Goal: Use online tool/utility: Use online tool/utility

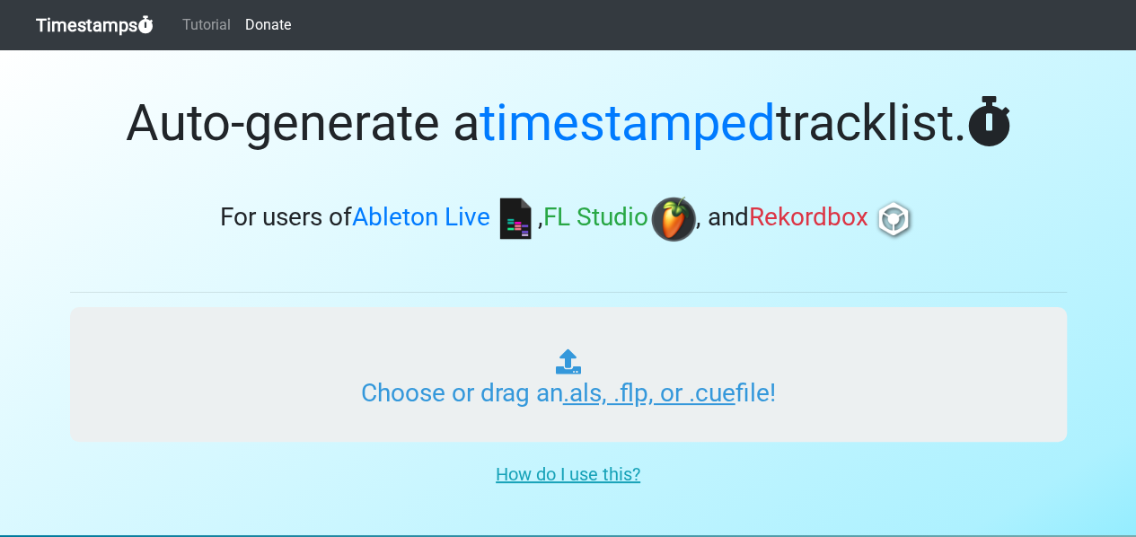
click at [623, 391] on input "Choose or drag an .als, .flp, or .cue file!" at bounding box center [568, 374] width 997 height 135
type input "C:\fakepath\History_Of_Dance_2000_April_Sunset_Recording.cue"
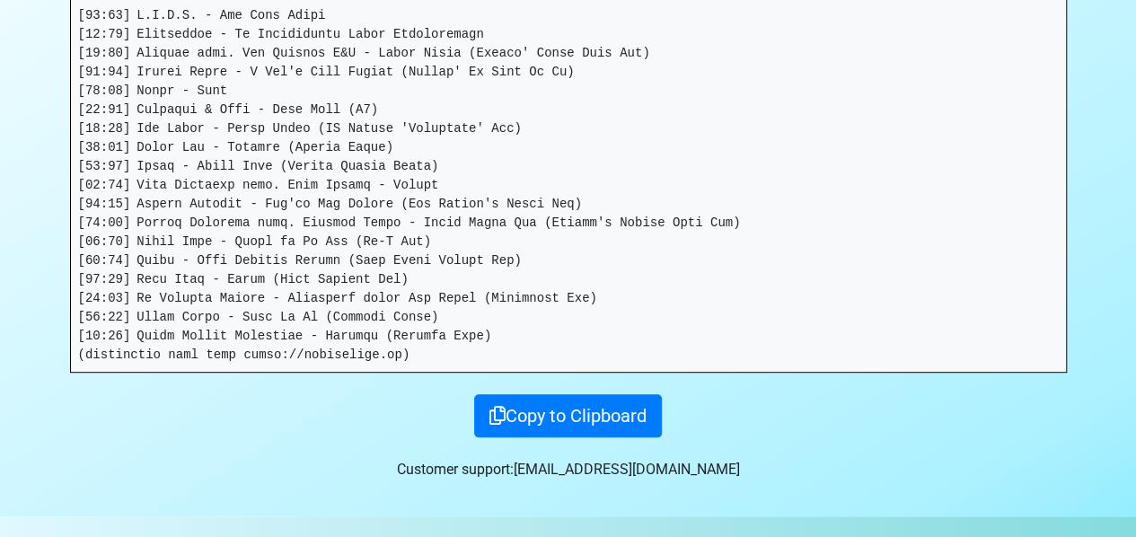
scroll to position [372, 0]
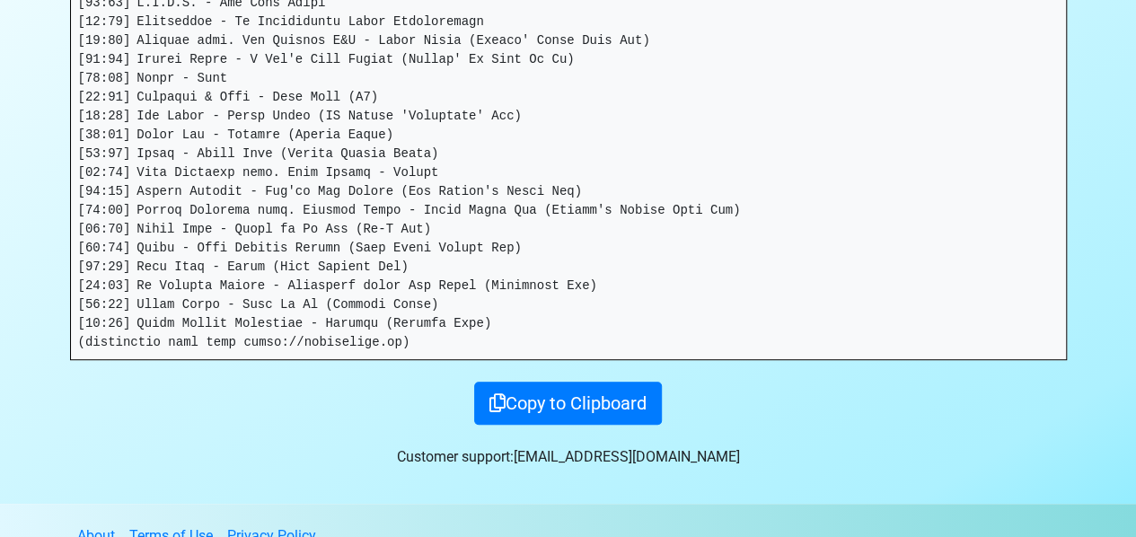
click at [346, 280] on pre at bounding box center [568, 173] width 995 height 373
click at [345, 281] on pre at bounding box center [568, 173] width 995 height 373
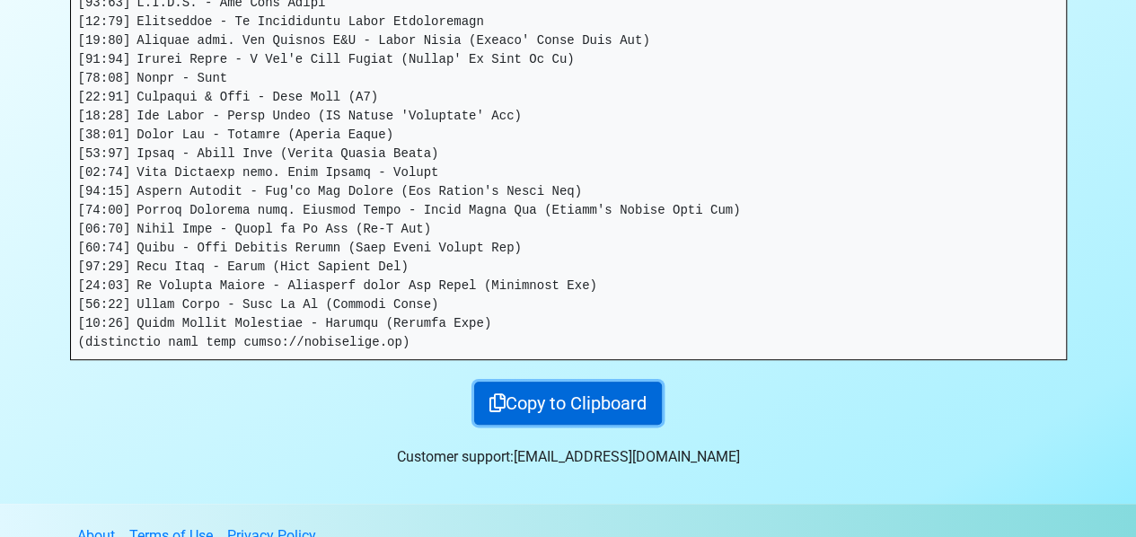
click at [540, 397] on button "Copy to Clipboard" at bounding box center [568, 403] width 188 height 43
